Goal: Task Accomplishment & Management: Use online tool/utility

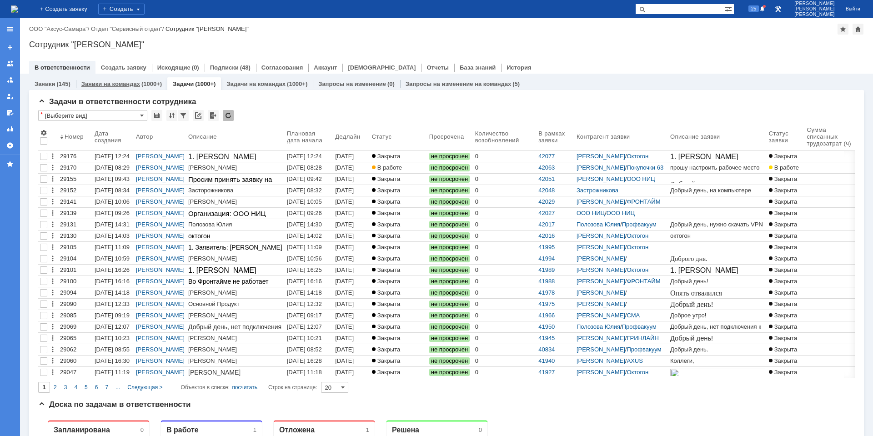
click at [150, 85] on div "(1000+)" at bounding box center [151, 83] width 20 height 7
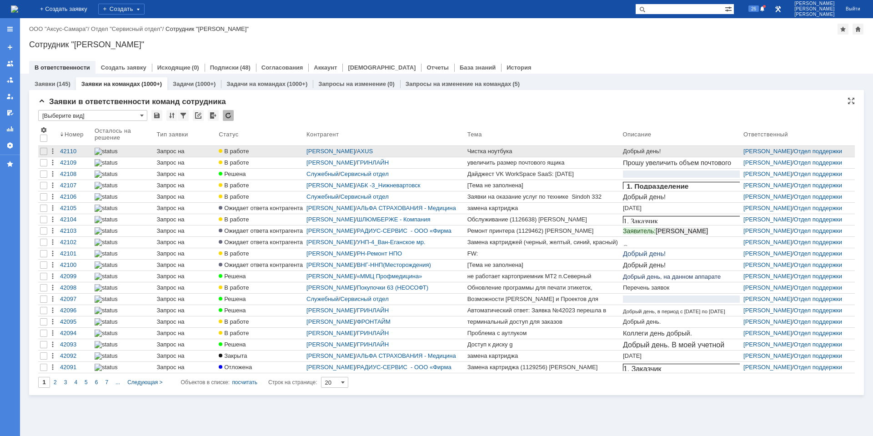
click at [508, 150] on div "Чистка ноутбука" at bounding box center [543, 151] width 152 height 7
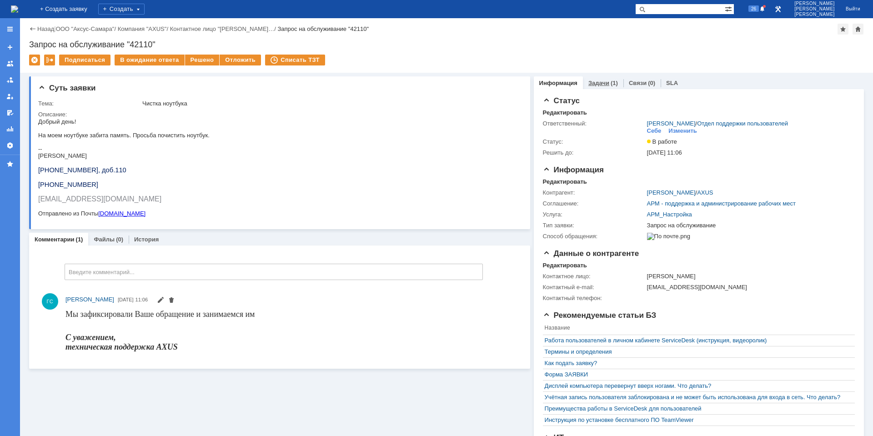
click at [596, 82] on link "Задачи" at bounding box center [598, 83] width 21 height 7
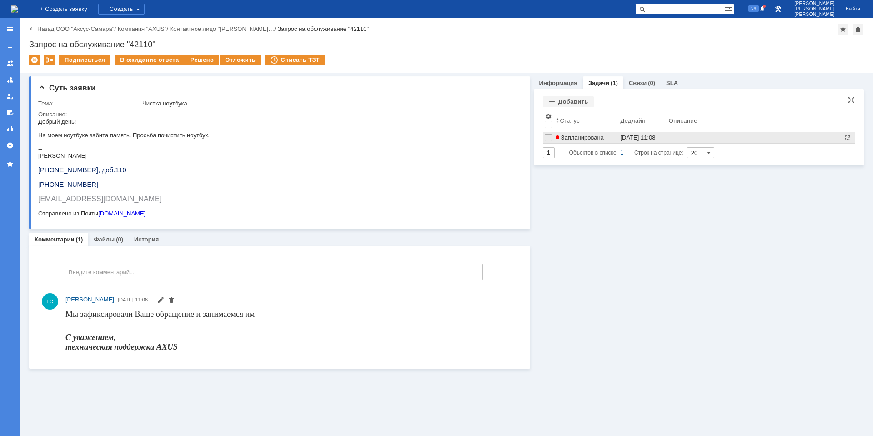
click at [653, 138] on div "[DATE] 11:08" at bounding box center [637, 137] width 35 height 7
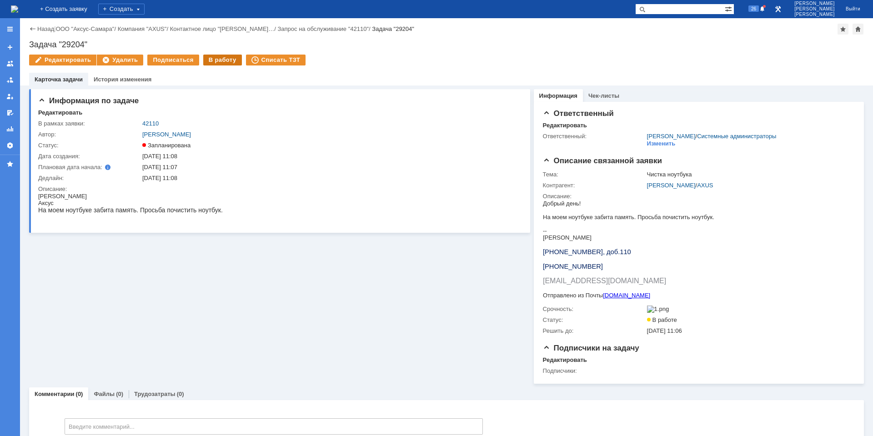
click at [210, 61] on div "В работу" at bounding box center [222, 60] width 39 height 11
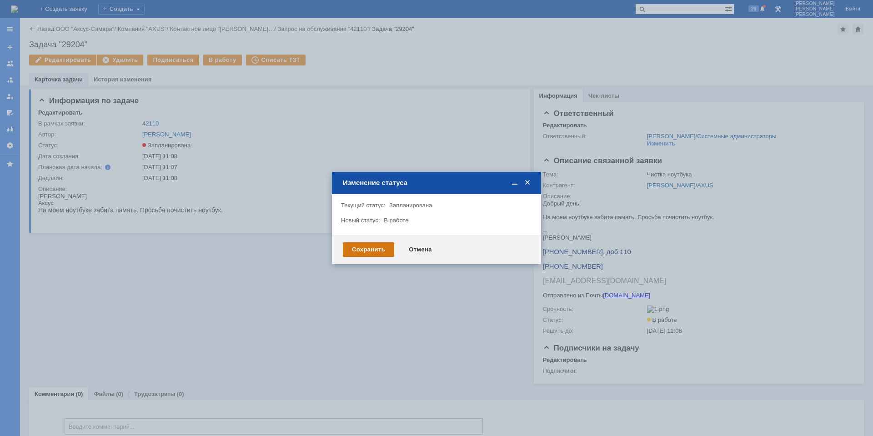
click at [357, 247] on div "Сохранить" at bounding box center [368, 249] width 51 height 15
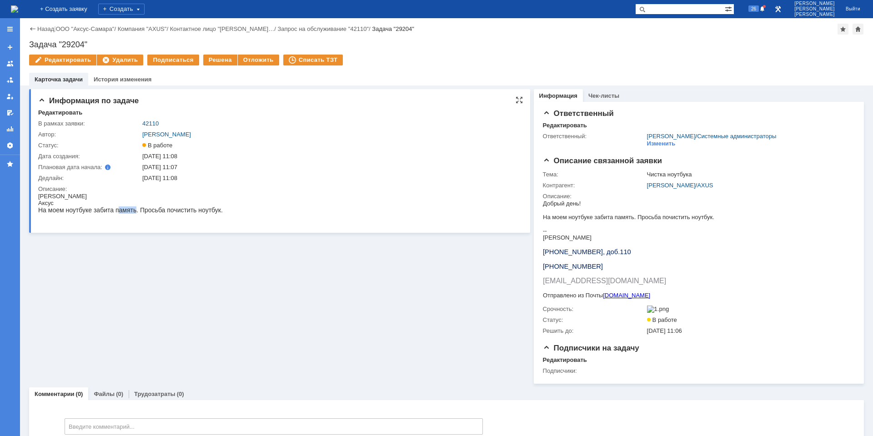
drag, startPoint x: 121, startPoint y: 208, endPoint x: 221, endPoint y: 207, distance: 100.0
click at [215, 208] on div "На моем ноутбуке забита память. Просьба почистить ноутбук." at bounding box center [130, 209] width 185 height 7
click at [221, 207] on div "На моем ноутбуке забита память. Просьба почистить ноутбук." at bounding box center [130, 209] width 185 height 7
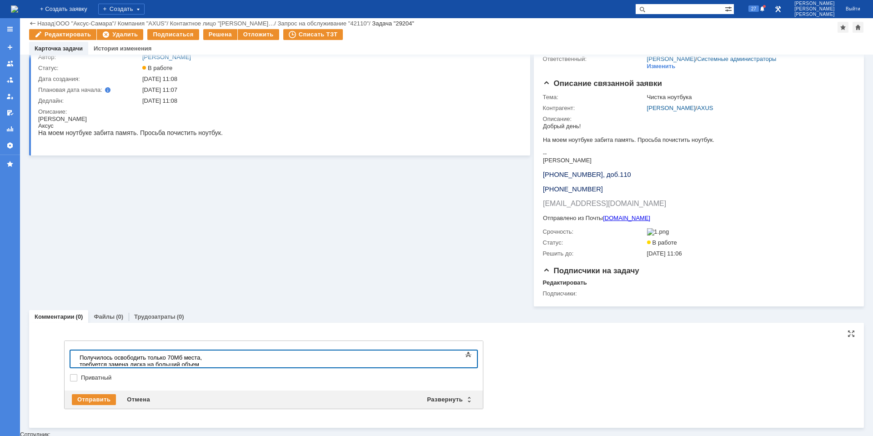
scroll to position [44, 0]
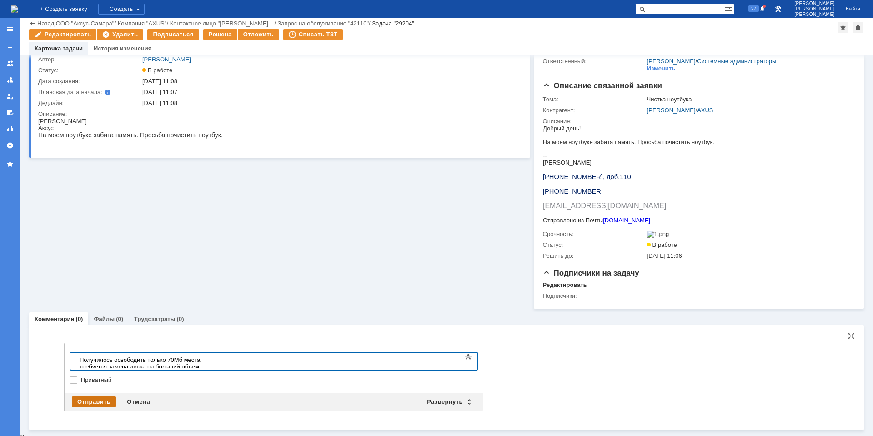
click at [98, 407] on div "Отправить" at bounding box center [94, 401] width 44 height 11
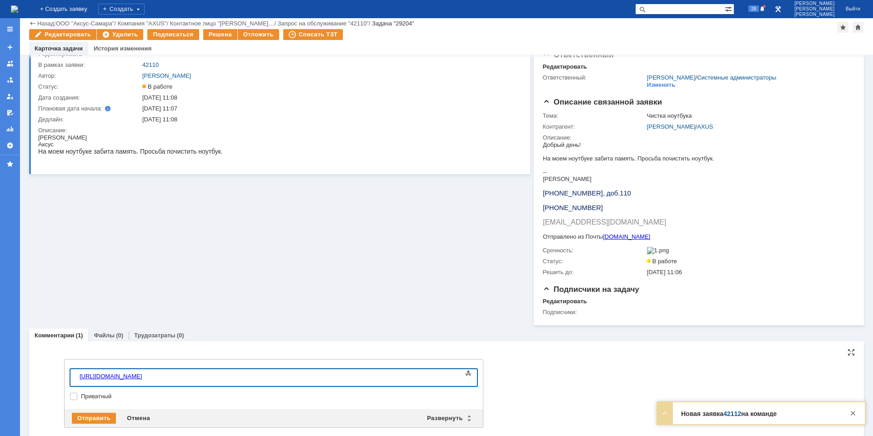
scroll to position [1114, 1]
click at [110, 421] on div "Отправить" at bounding box center [94, 418] width 44 height 11
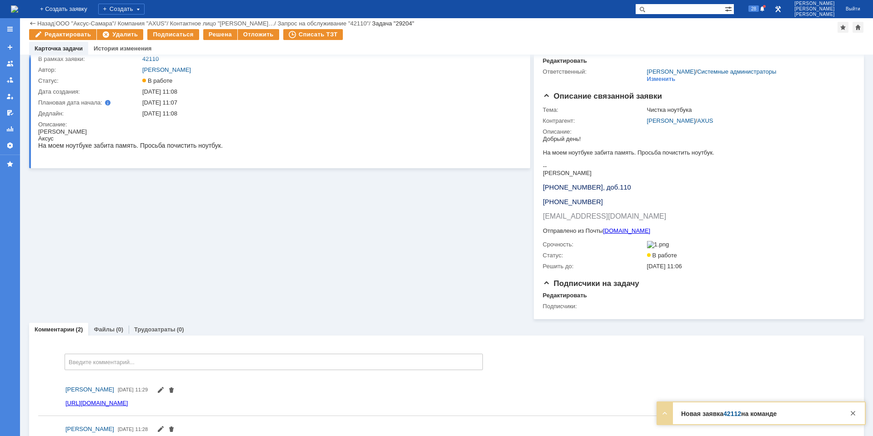
scroll to position [0, 0]
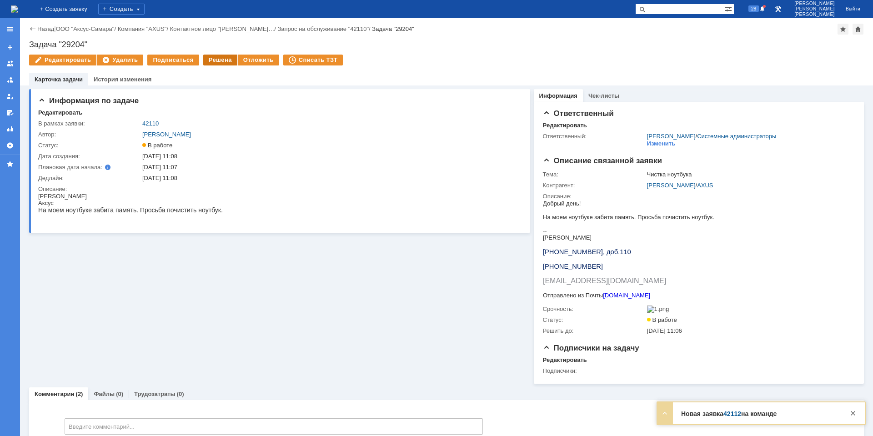
click at [211, 63] on div "Решена" at bounding box center [220, 60] width 34 height 11
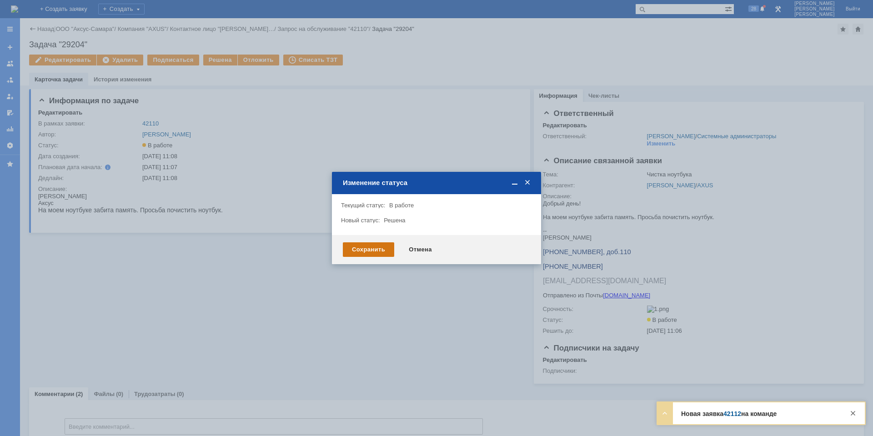
click at [352, 249] on div "Сохранить" at bounding box center [368, 249] width 51 height 15
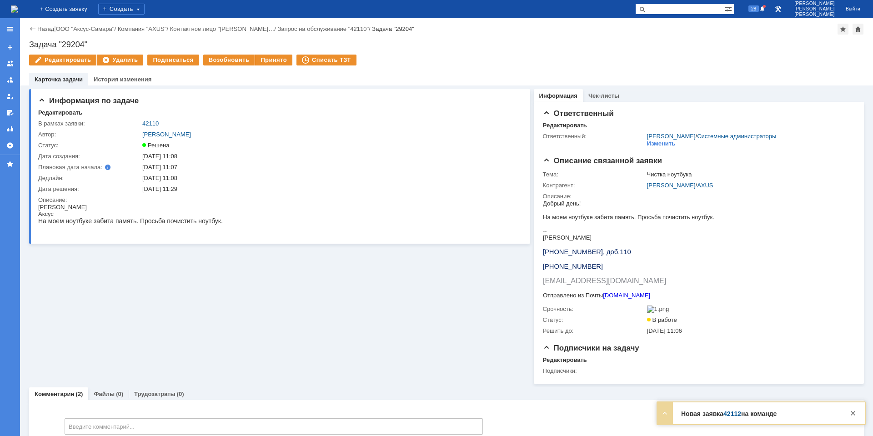
click at [18, 10] on img at bounding box center [14, 8] width 7 height 7
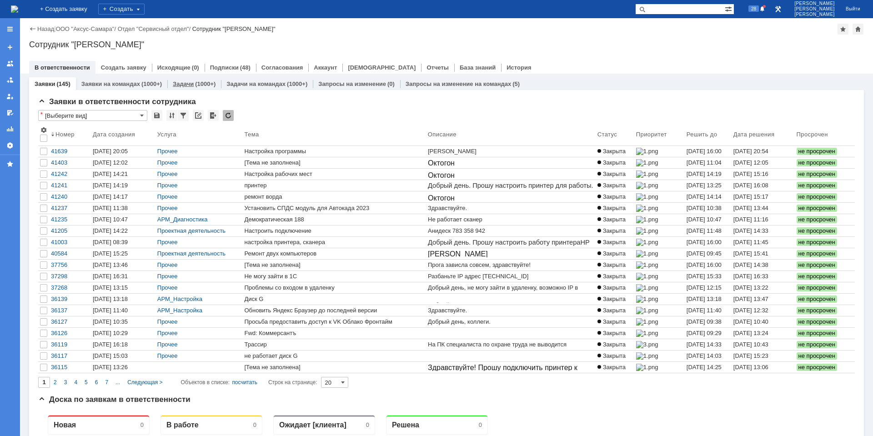
click at [184, 85] on link "Задачи" at bounding box center [183, 83] width 21 height 7
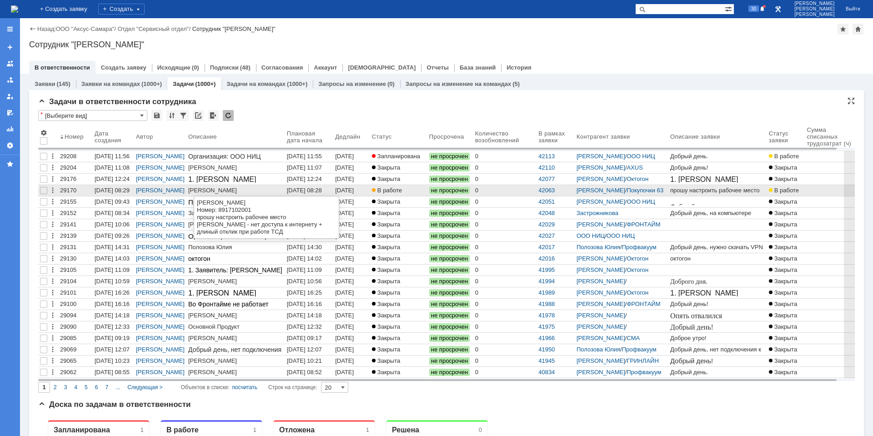
click at [295, 191] on div "[DATE] 08:28" at bounding box center [304, 190] width 35 height 7
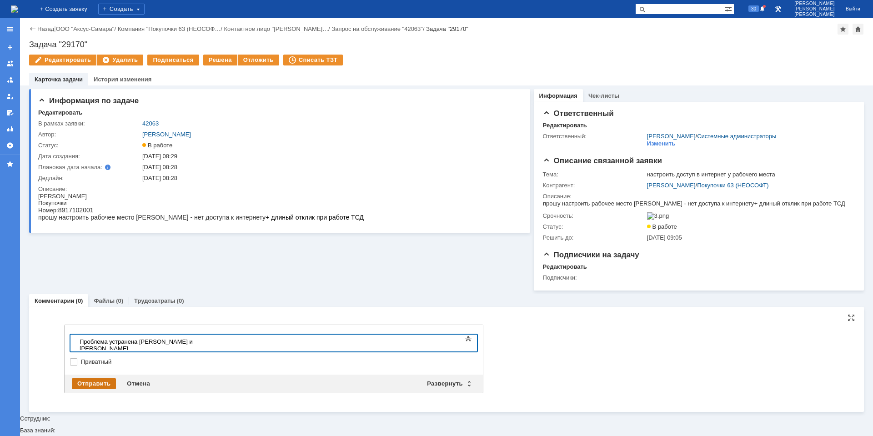
click at [91, 389] on div "Отправить" at bounding box center [94, 383] width 44 height 11
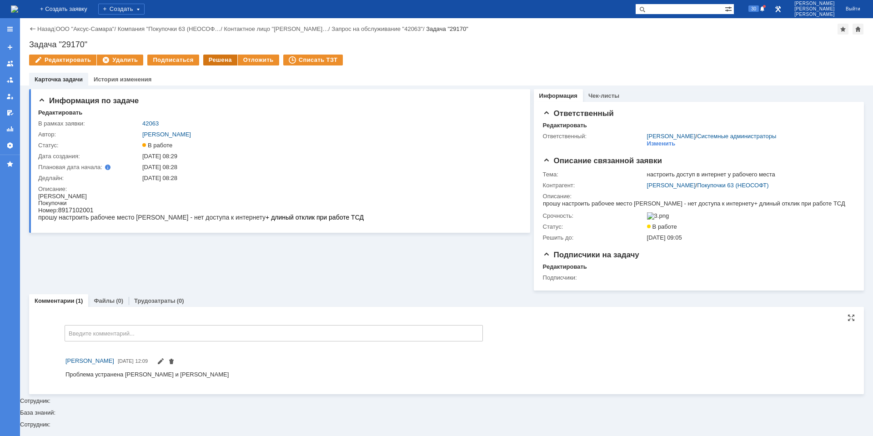
click at [211, 60] on div "Решена" at bounding box center [220, 60] width 34 height 11
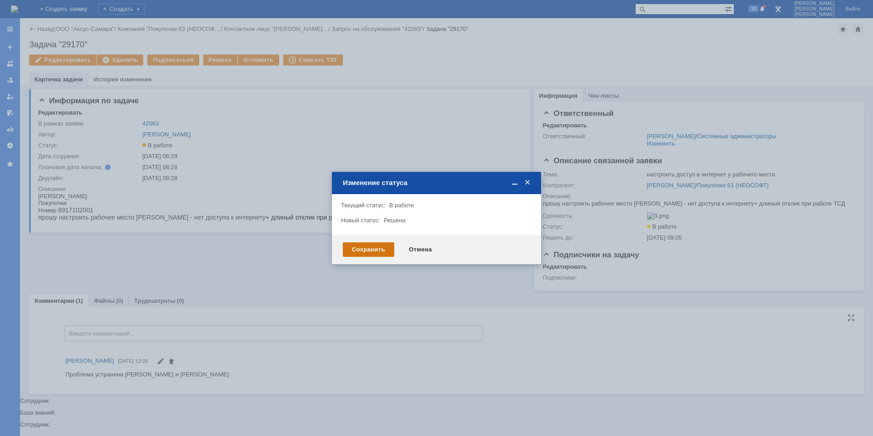
click at [365, 247] on div "Сохранить" at bounding box center [368, 249] width 51 height 15
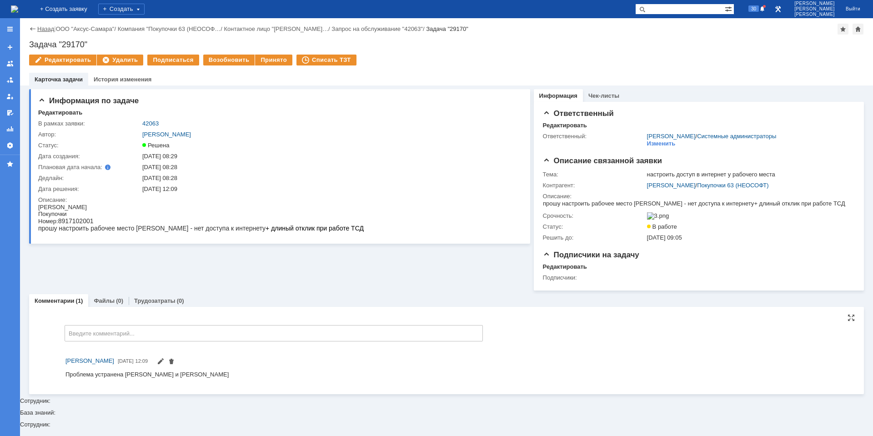
click at [44, 27] on link "Назад" at bounding box center [45, 28] width 17 height 7
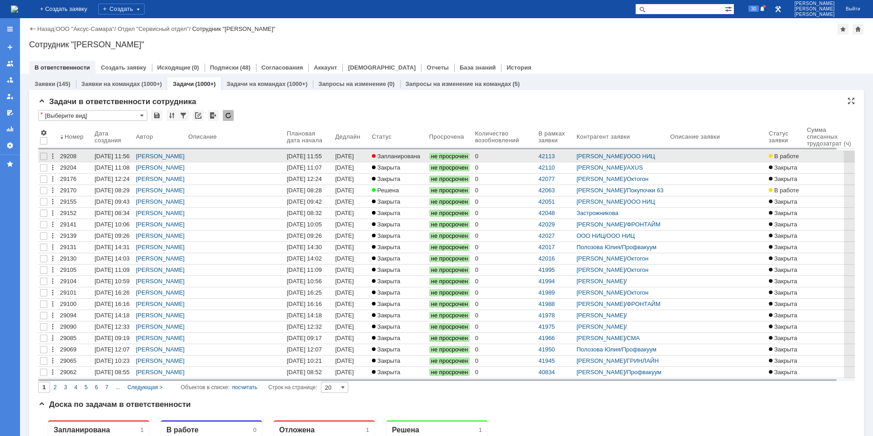
click at [355, 157] on div "[DATE] 11:55" at bounding box center [345, 160] width 20 height 14
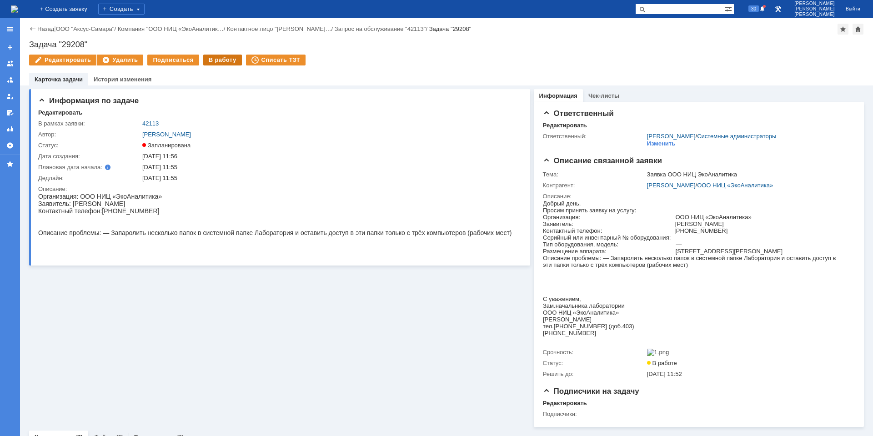
click at [216, 60] on div "В работу" at bounding box center [222, 60] width 39 height 11
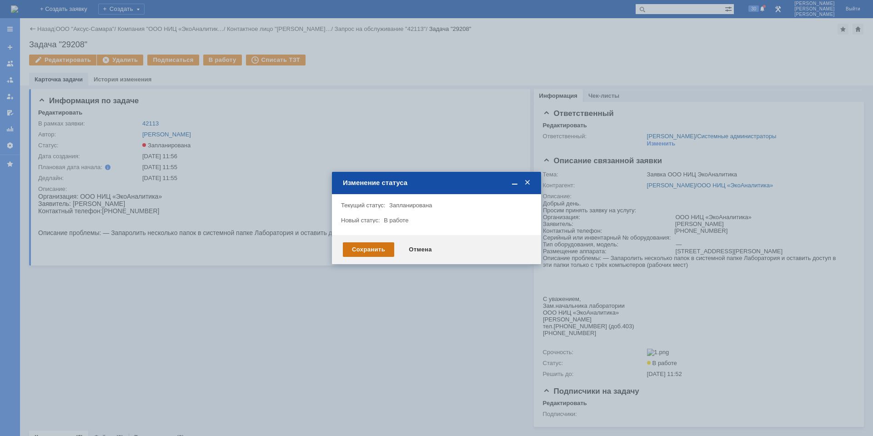
click at [350, 242] on div "Сохранить" at bounding box center [368, 249] width 51 height 15
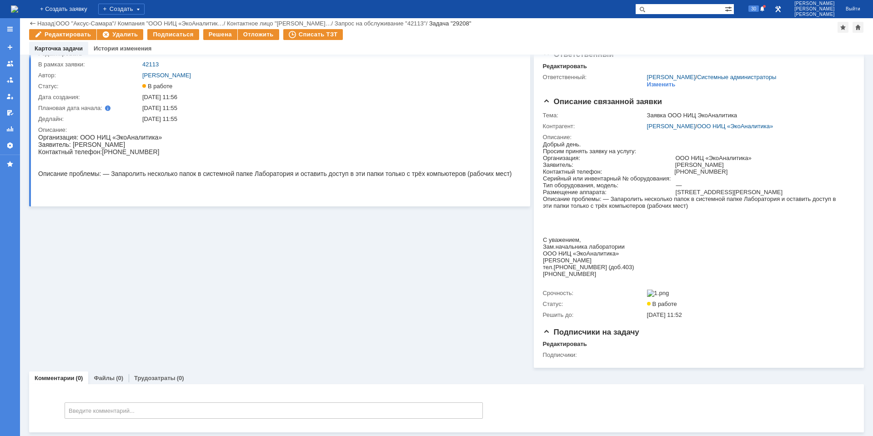
scroll to position [32, 0]
click at [758, 8] on span "30" at bounding box center [753, 8] width 10 height 6
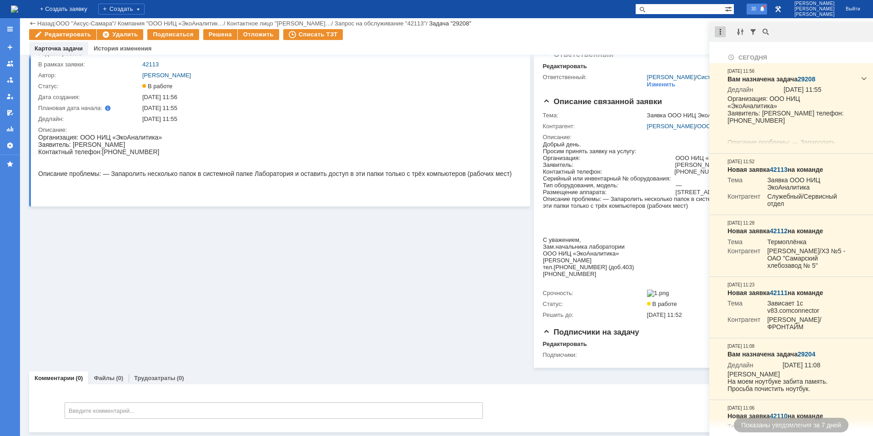
click at [716, 31] on div at bounding box center [720, 31] width 11 height 11
click at [725, 44] on div "Не найдено. [DATE] [PERSON_NAME] назначена задача 29208 Дедлайн [DATE] 11:55 Ор…" at bounding box center [791, 229] width 164 height 414
click at [723, 27] on div at bounding box center [720, 31] width 11 height 11
click at [728, 55] on div "Отметить уведомления прочитанными" at bounding box center [783, 55] width 122 height 6
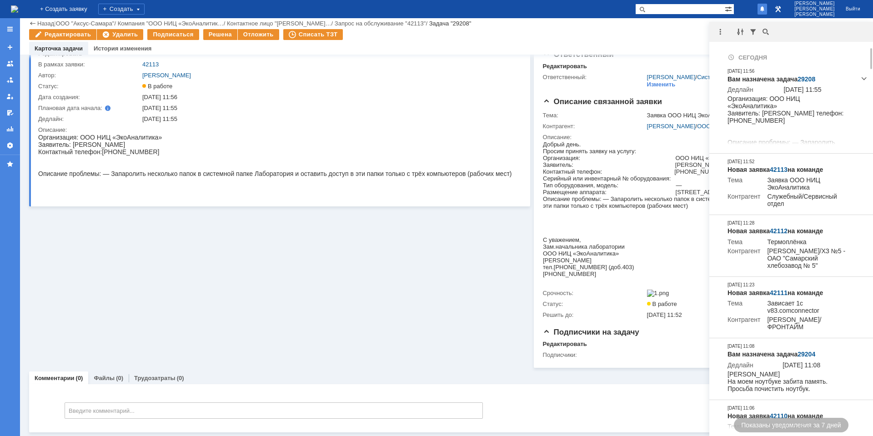
click at [657, 43] on div "Карточка задачи История изменения" at bounding box center [446, 48] width 835 height 13
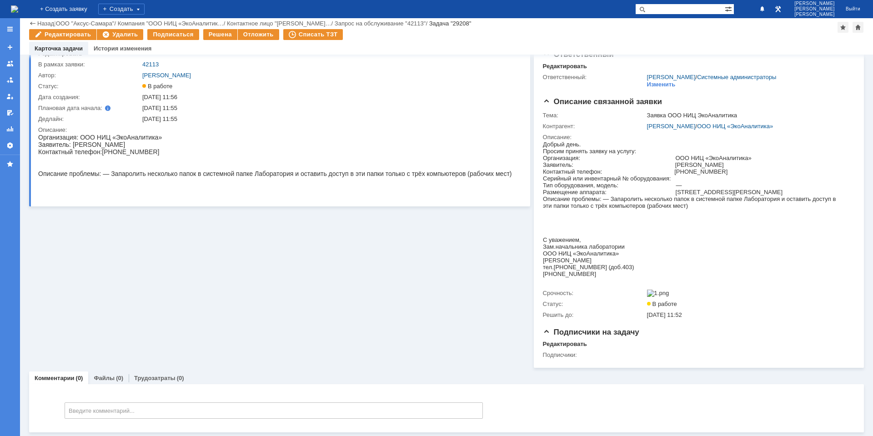
scroll to position [0, 0]
